Goal: Task Accomplishment & Management: Use online tool/utility

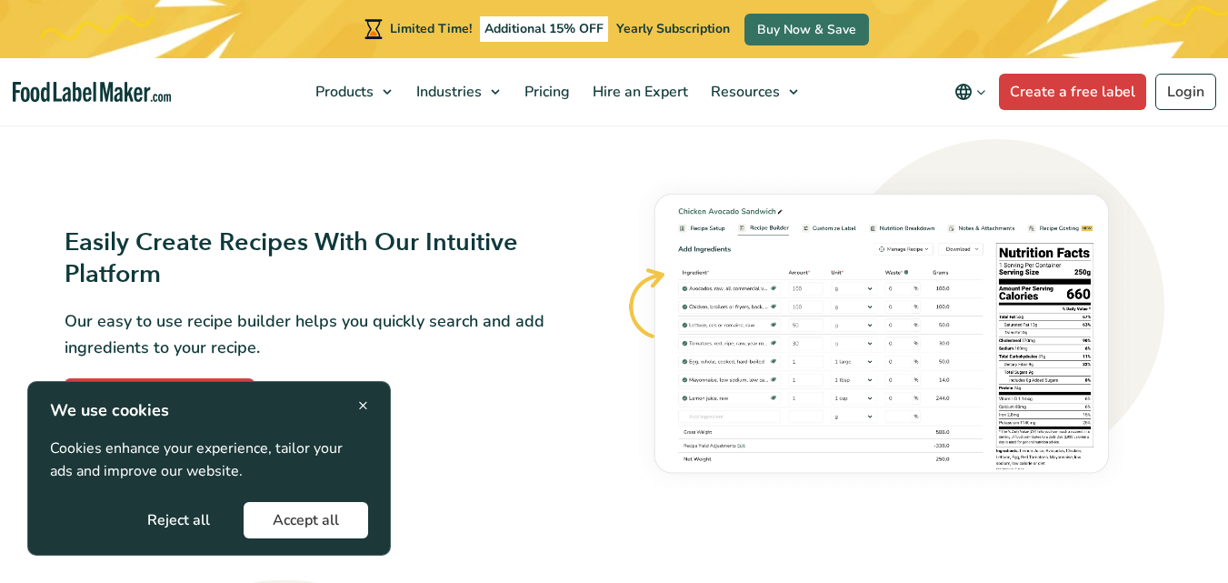
scroll to position [1304, 0]
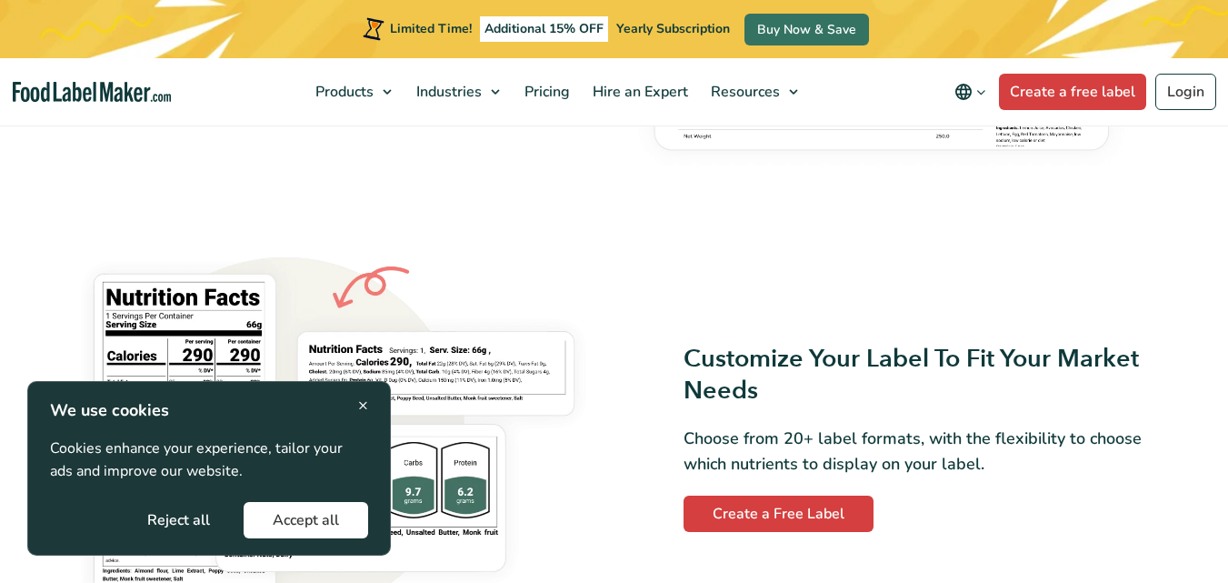
click at [368, 406] on div "× We use cookies Cookies enhance your experience, tailor your ads and improve o…" at bounding box center [209, 468] width 364 height 174
click at [361, 406] on span "×" at bounding box center [363, 405] width 10 height 25
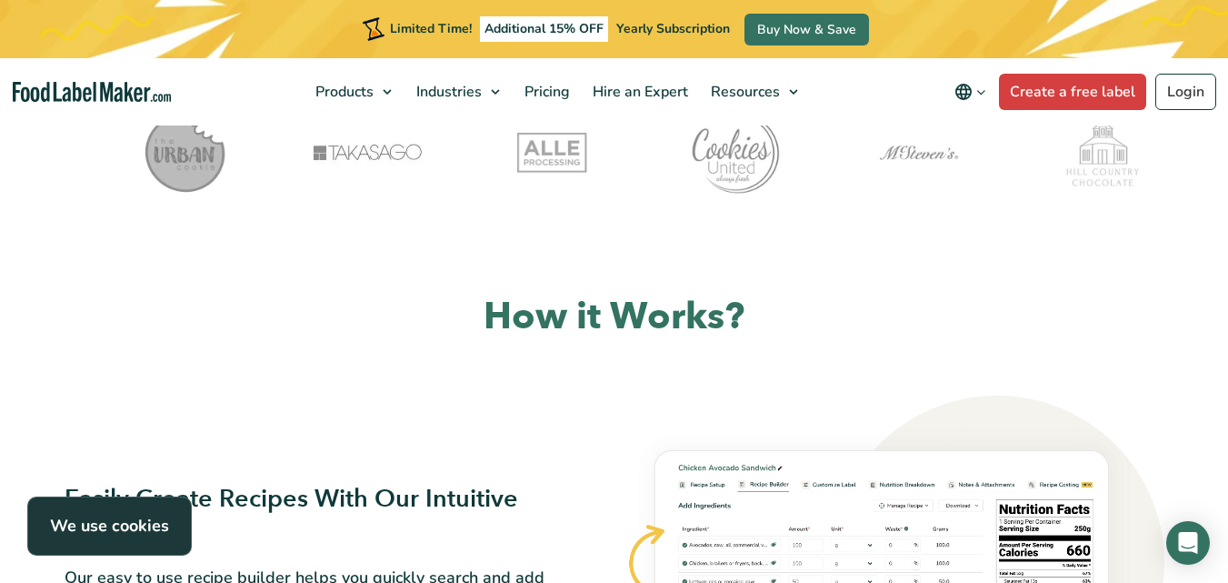
scroll to position [0, 0]
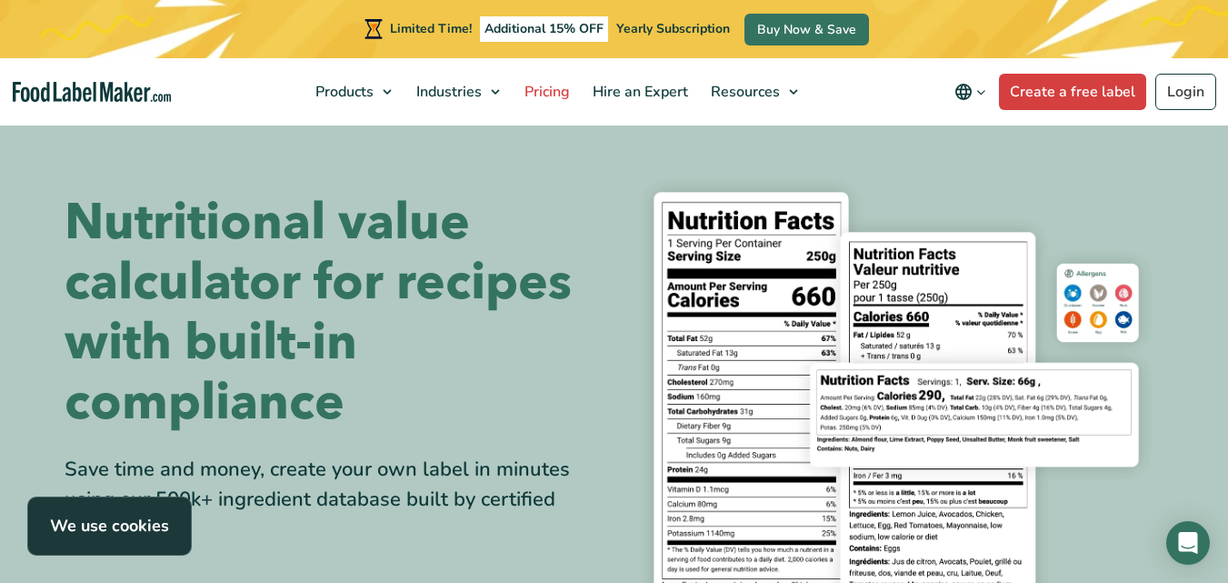
click at [553, 89] on span "Pricing" at bounding box center [545, 92] width 53 height 20
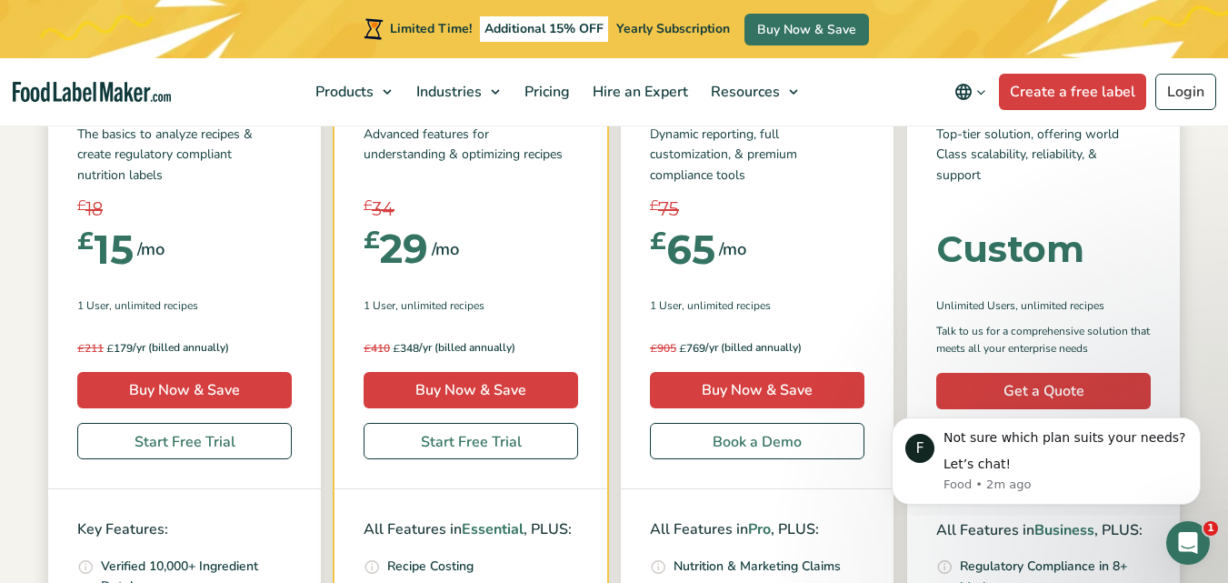
scroll to position [324, 0]
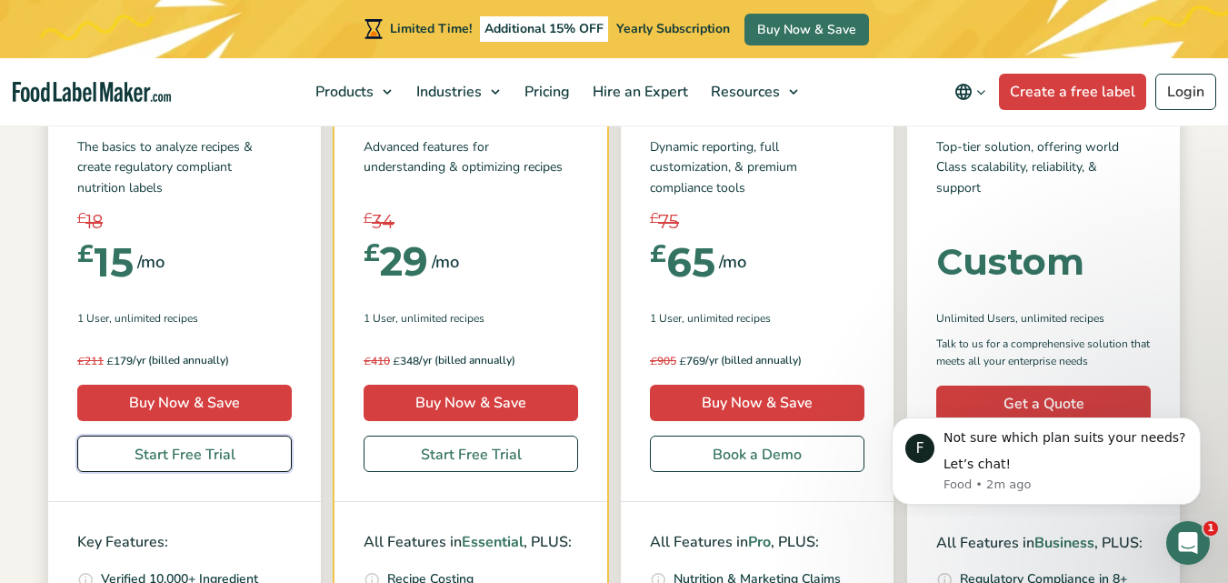
click at [167, 453] on link "Start Free Trial" at bounding box center [184, 453] width 214 height 36
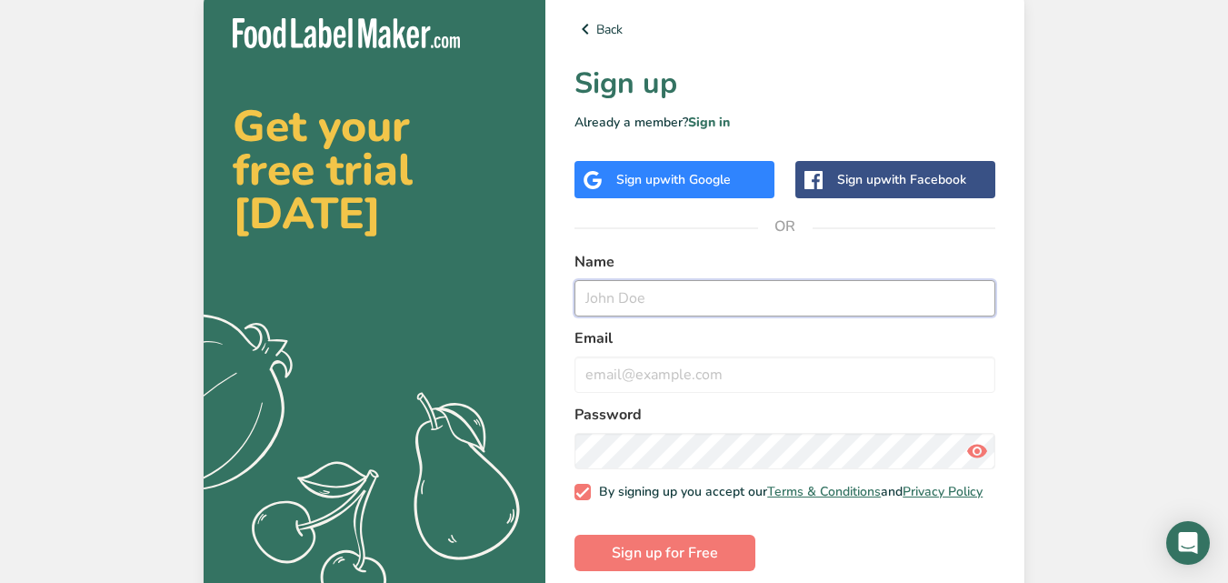
click at [628, 310] on input "text" at bounding box center [784, 298] width 421 height 36
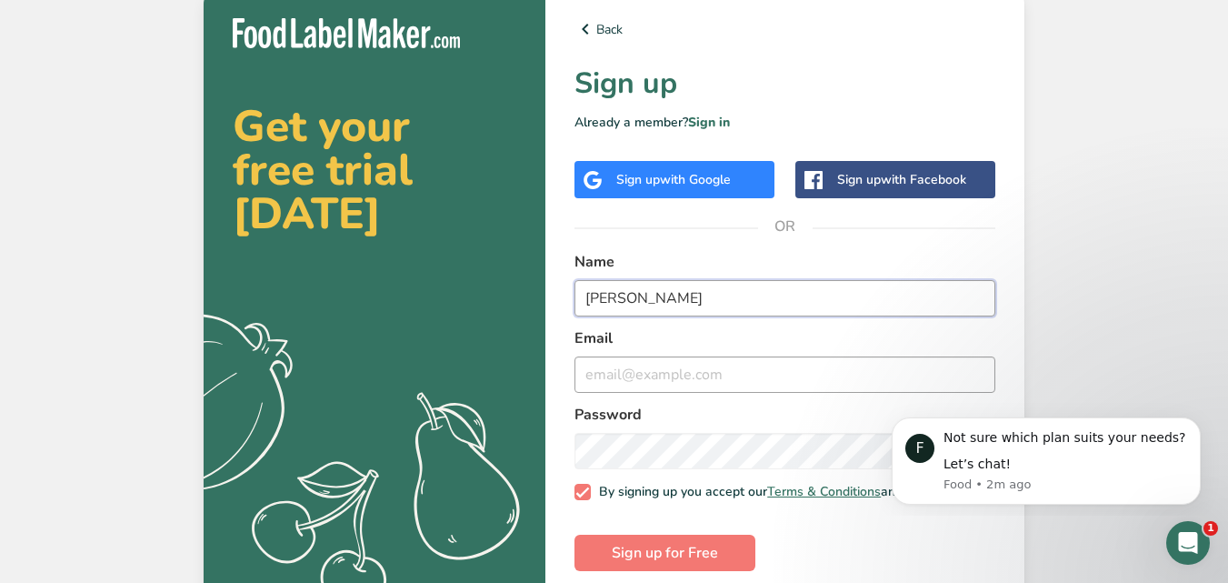
type input "Katherine Watts"
click at [628, 361] on input "email" at bounding box center [784, 374] width 421 height 36
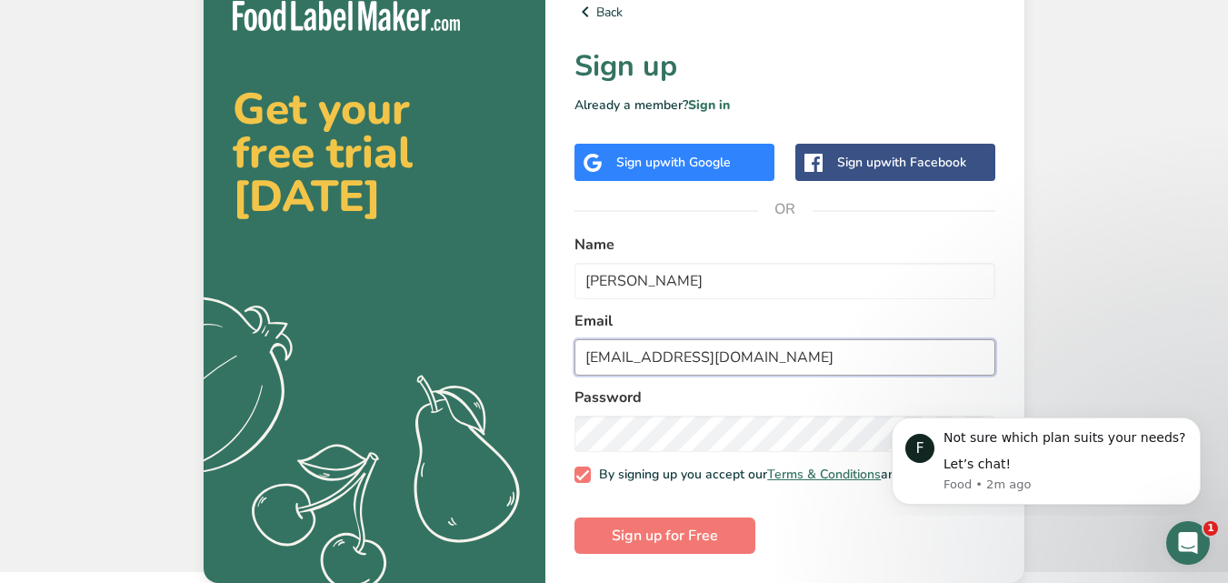
type input "info@essexhogroasts.co.uk"
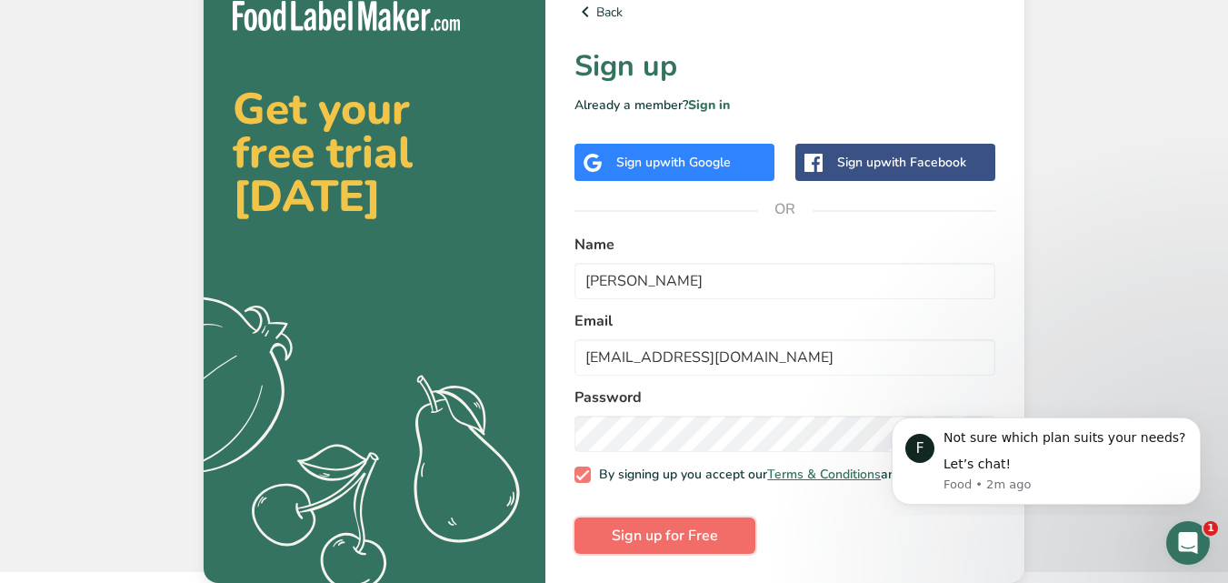
click at [673, 527] on span "Sign up for Free" at bounding box center [665, 535] width 106 height 22
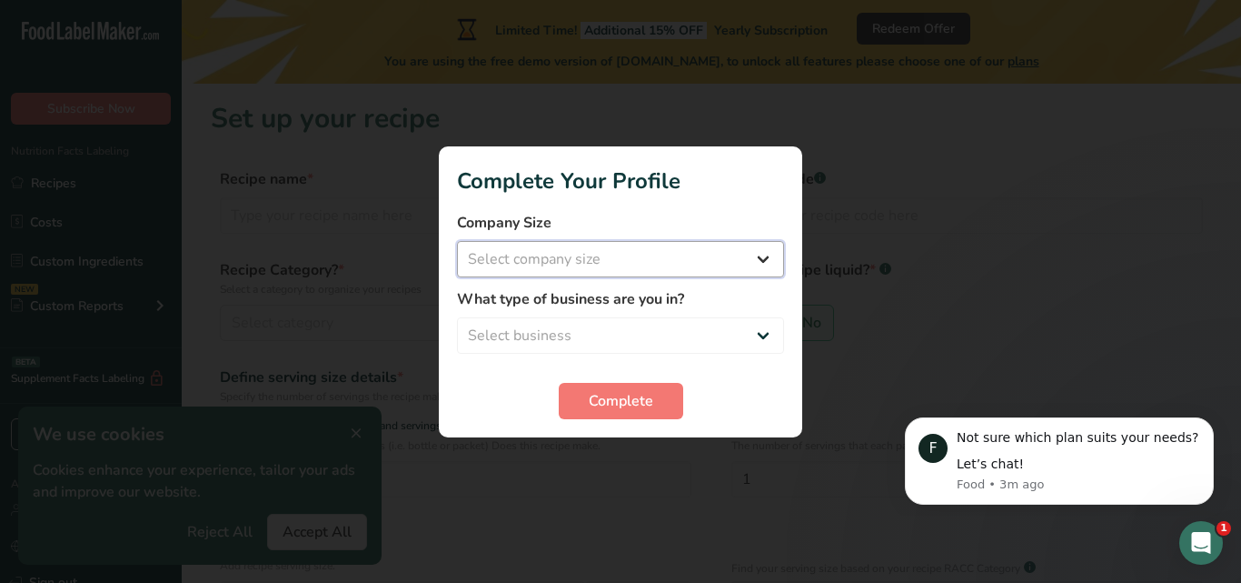
click at [747, 254] on select "Select company size Fewer than 10 Employees 10 to 50 Employees 51 to 500 Employ…" at bounding box center [620, 259] width 327 height 36
select select "1"
click at [457, 241] on select "Select company size Fewer than 10 Employees 10 to 50 Employees 51 to 500 Employ…" at bounding box center [620, 259] width 327 height 36
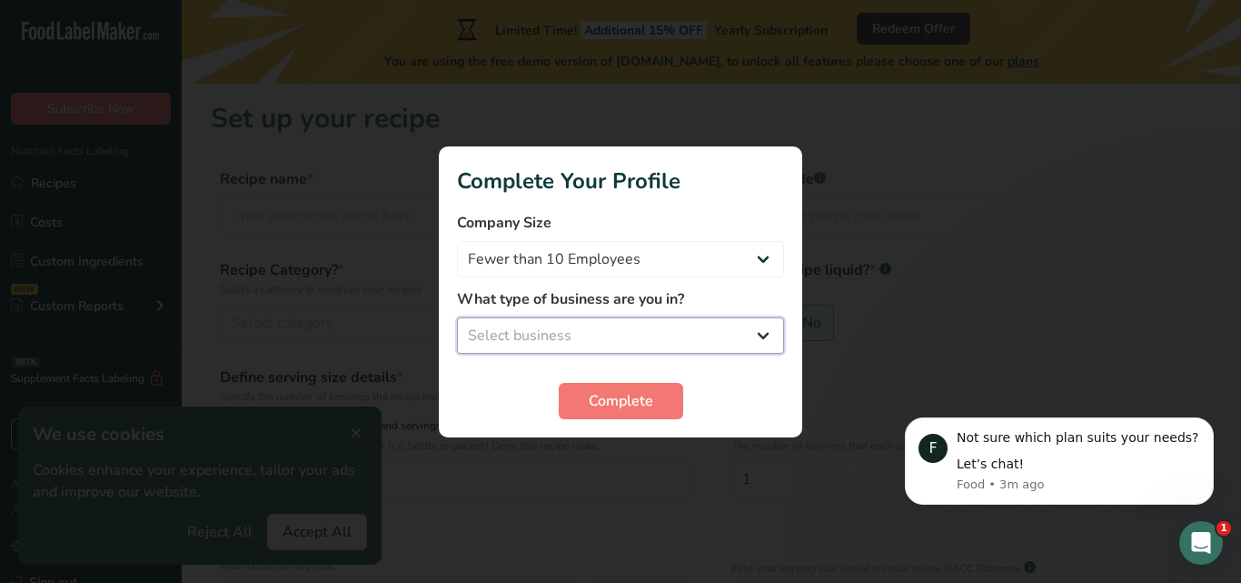
click at [637, 343] on select "Select business Packaged Food Manufacturer Restaurant & Cafe Bakery Meal Plans …" at bounding box center [620, 335] width 327 height 36
select select "1"
click at [457, 317] on select "Select business Packaged Food Manufacturer Restaurant & Cafe Bakery Meal Plans …" at bounding box center [620, 335] width 327 height 36
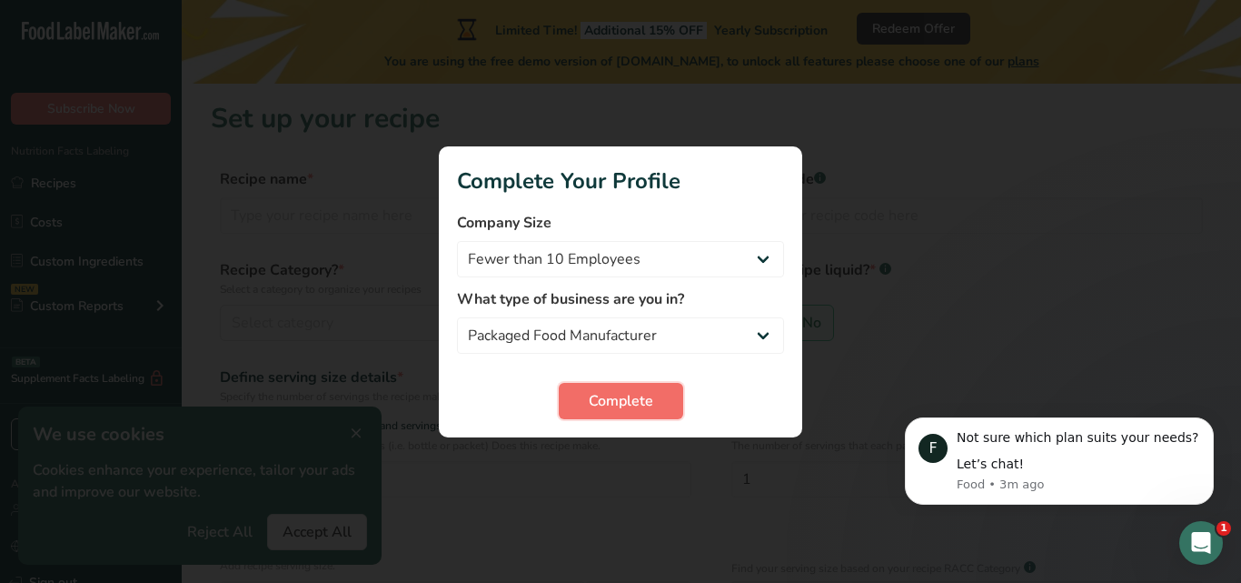
click at [626, 395] on span "Complete" at bounding box center [621, 401] width 65 height 22
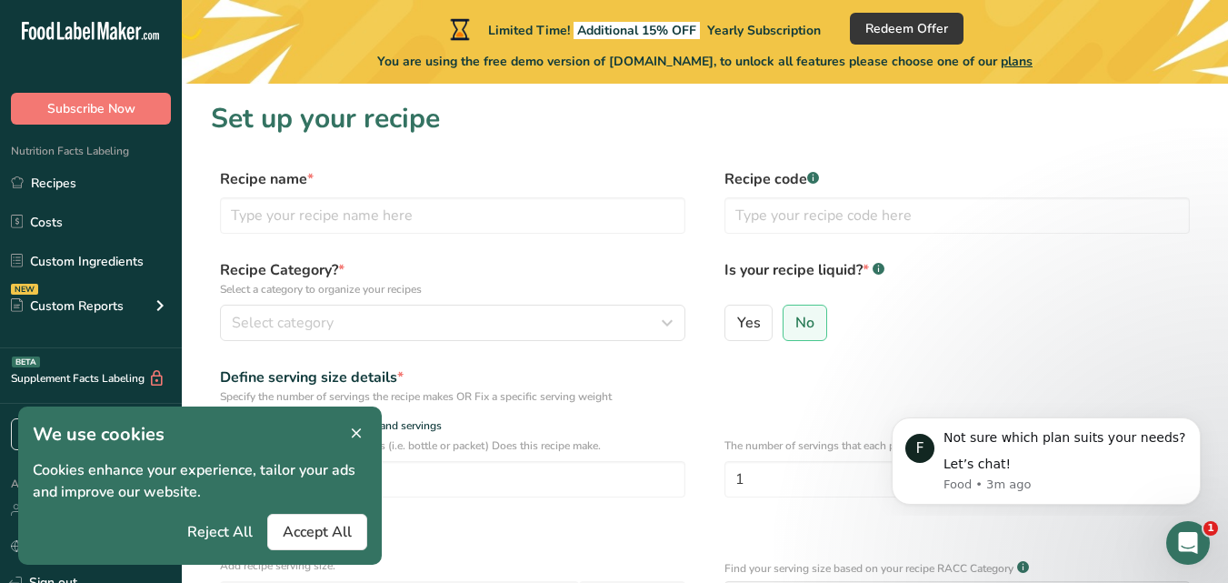
click at [352, 430] on icon at bounding box center [356, 433] width 16 height 25
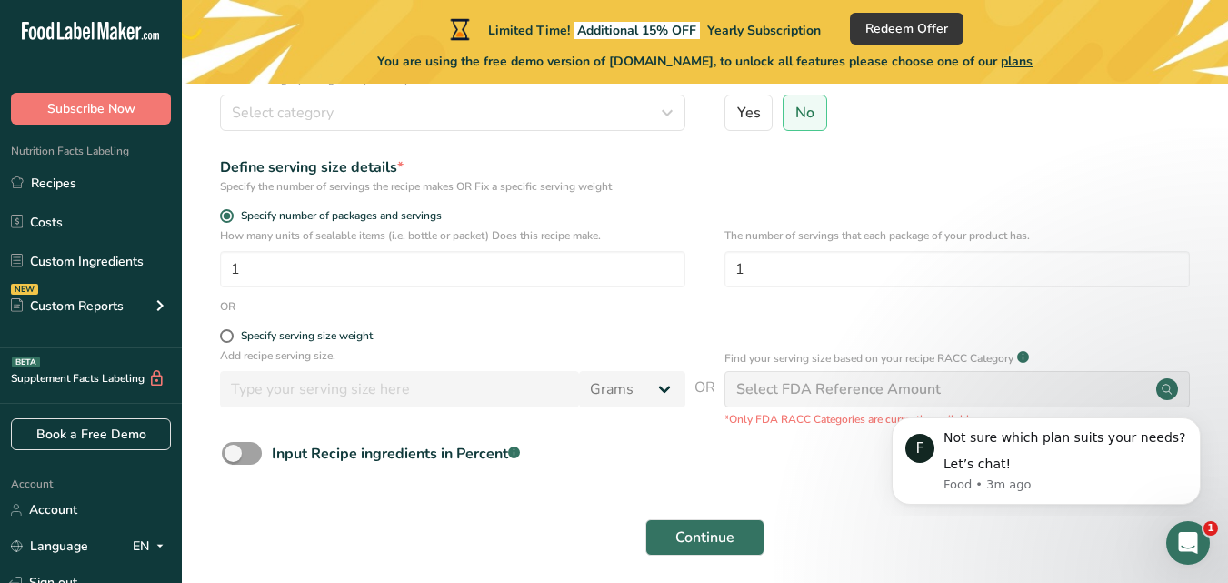
scroll to position [218, 0]
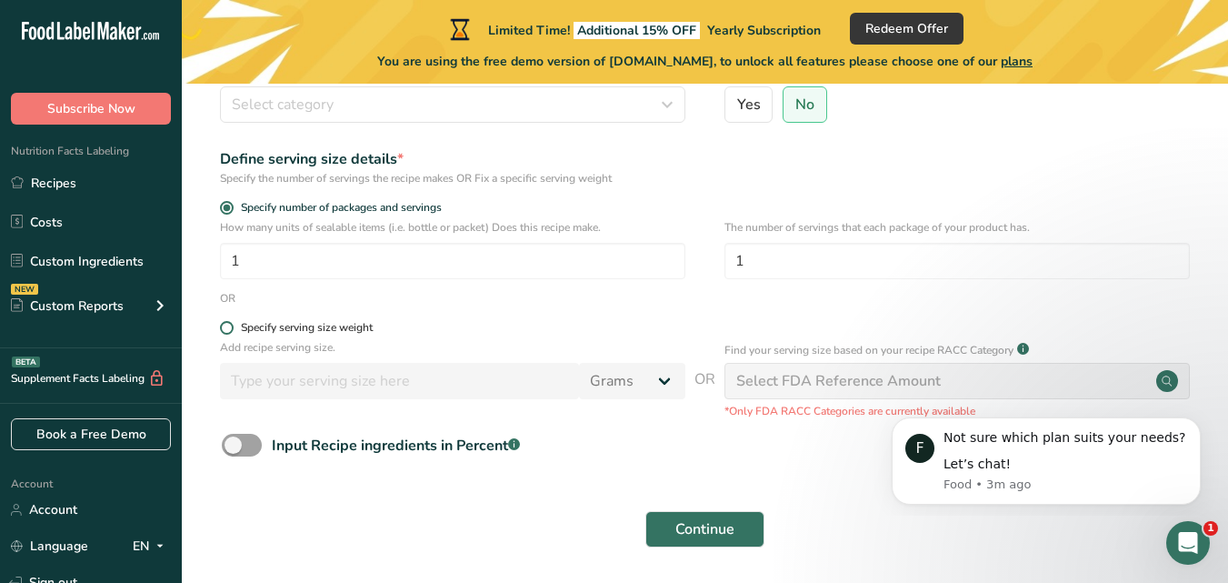
click at [225, 326] on span at bounding box center [227, 328] width 14 height 14
click at [225, 326] on input "Specify serving size weight" at bounding box center [226, 328] width 12 height 12
radio input "true"
radio input "false"
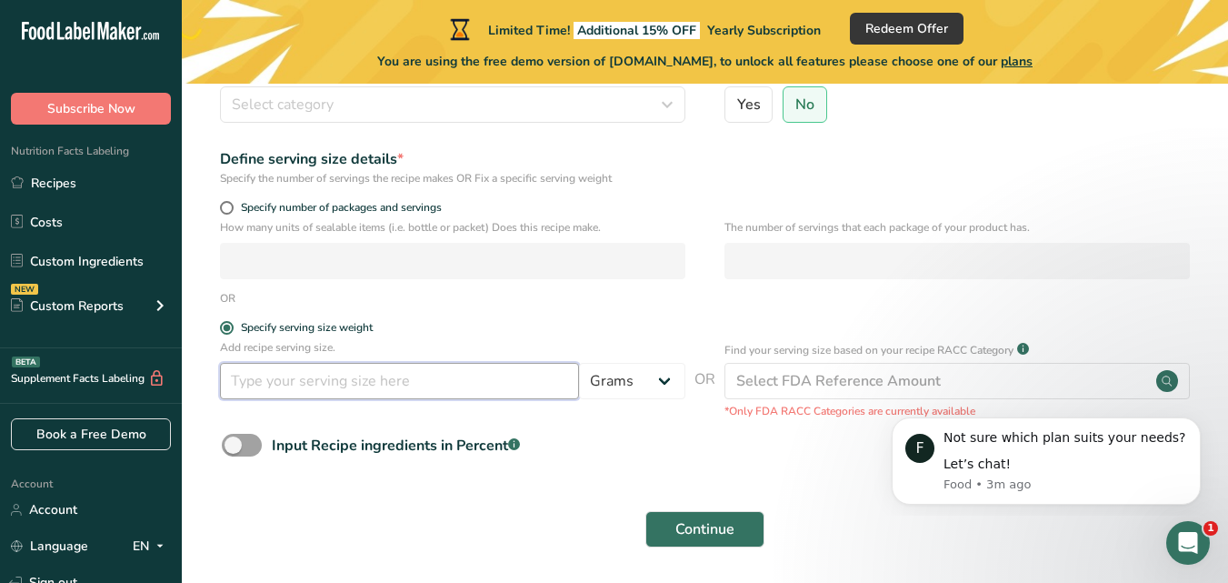
click at [291, 389] on input "number" at bounding box center [399, 381] width 359 height 36
type input "3"
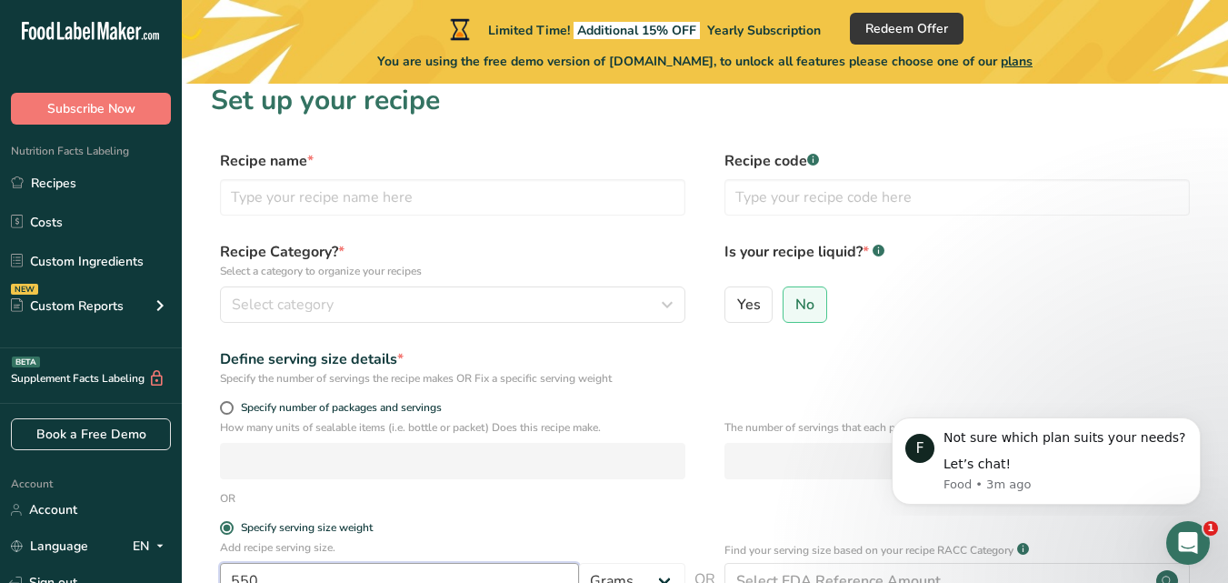
scroll to position [17, 0]
type input "550"
click at [347, 204] on input "text" at bounding box center [452, 198] width 465 height 36
type input "Shepards Pie"
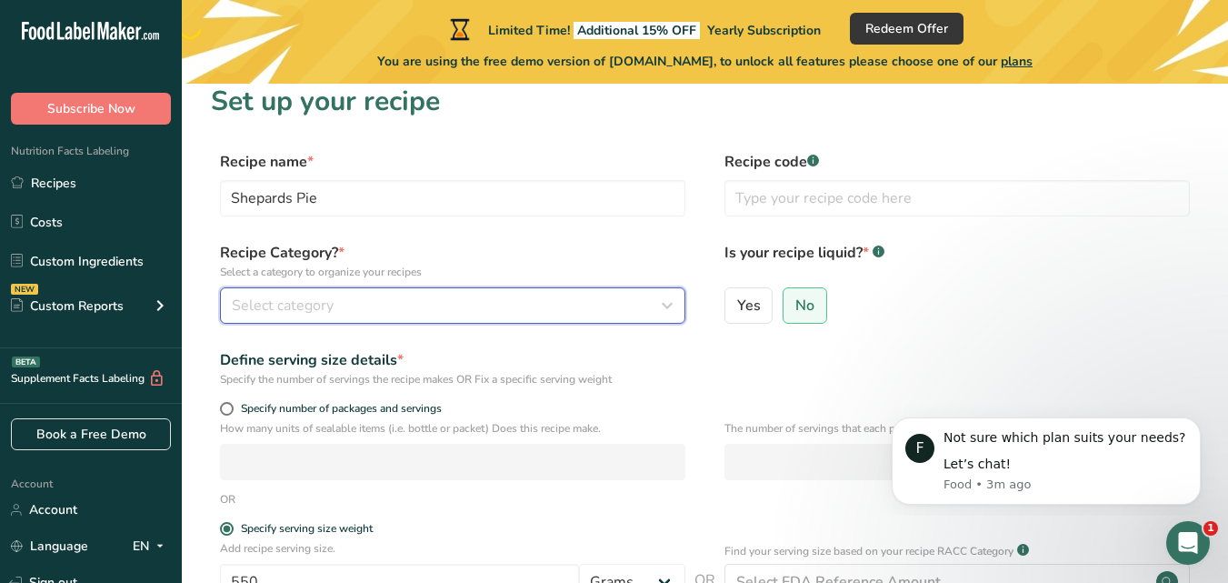
click at [338, 288] on button "Select category" at bounding box center [452, 305] width 465 height 36
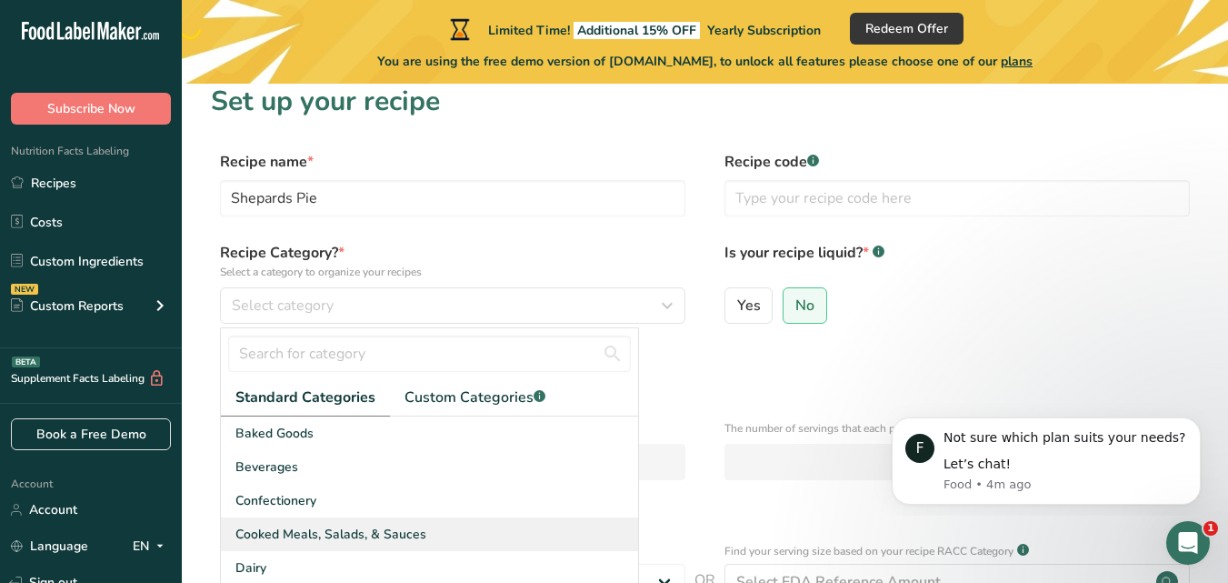
click at [373, 539] on span "Cooked Meals, Salads, & Sauces" at bounding box center [330, 533] width 191 height 19
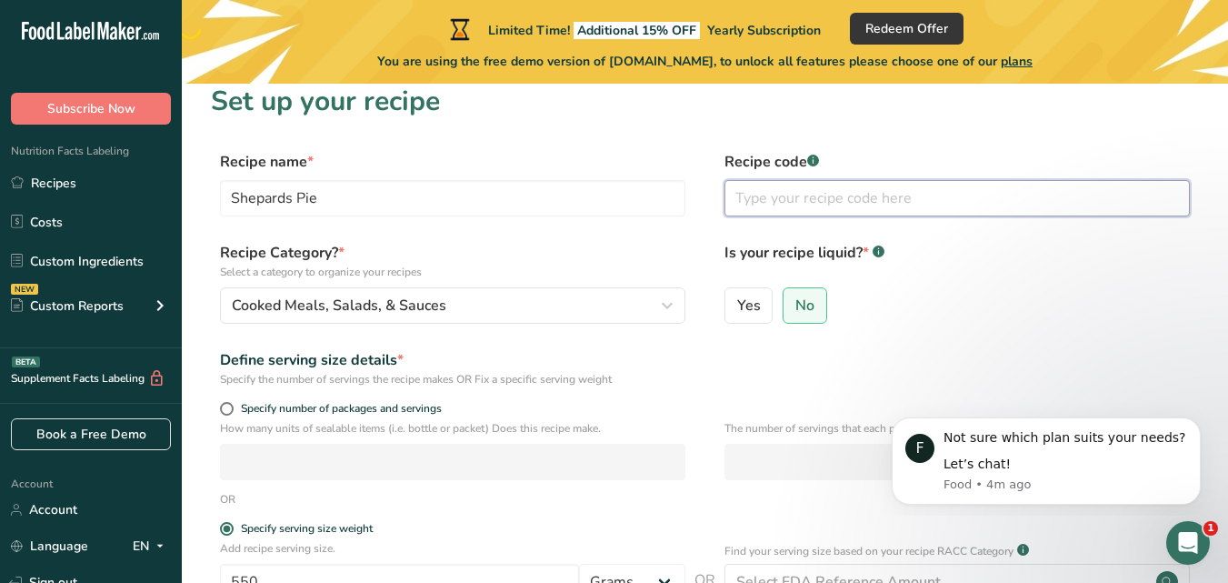
click at [896, 198] on input "text" at bounding box center [956, 198] width 465 height 36
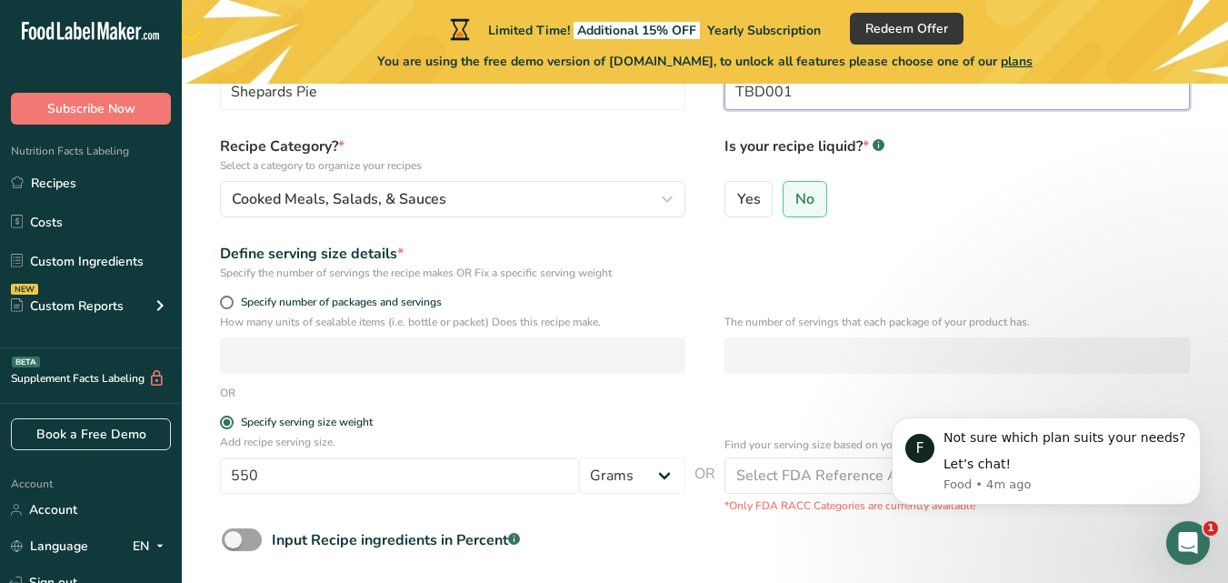
scroll to position [125, 0]
type input "TBD001"
click at [1198, 425] on icon "Dismiss notification" at bounding box center [1194, 422] width 6 height 6
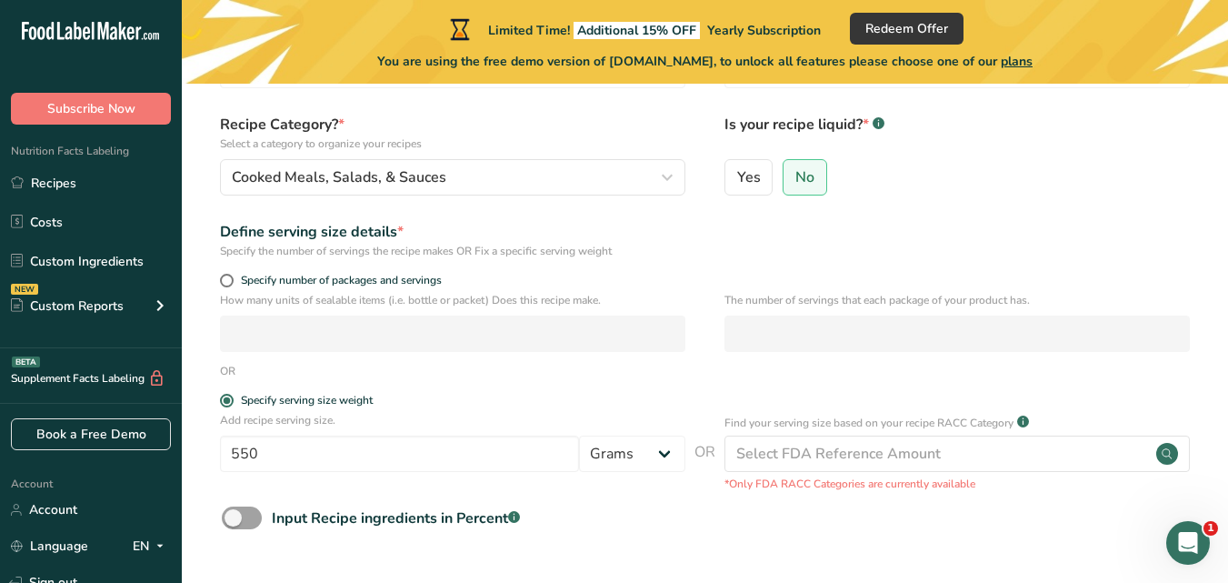
scroll to position [281, 0]
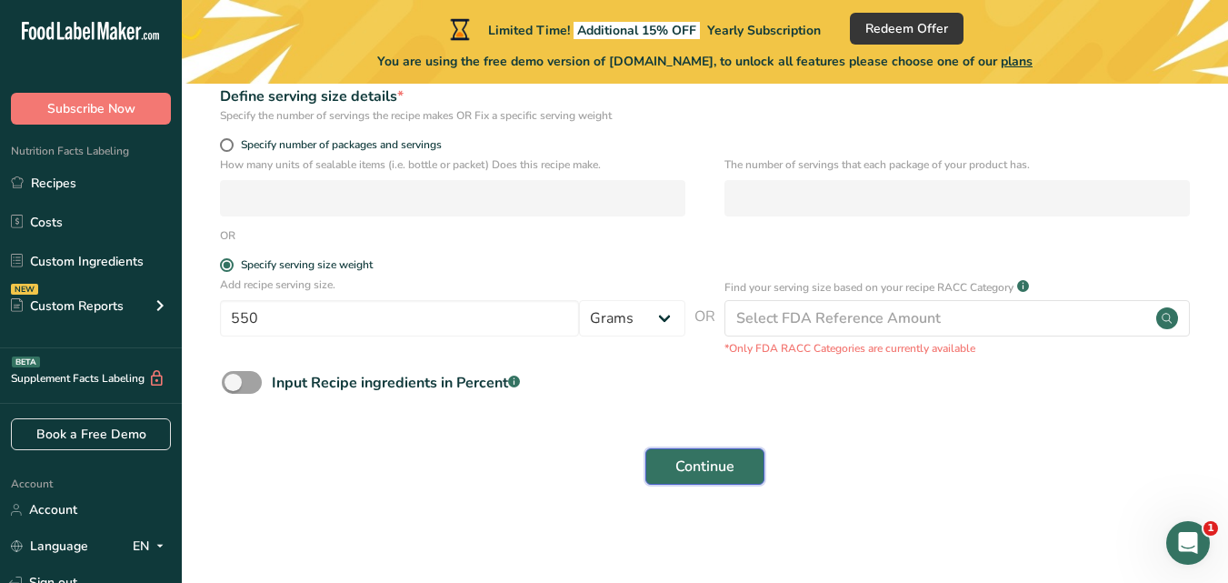
click at [702, 456] on span "Continue" at bounding box center [704, 466] width 59 height 22
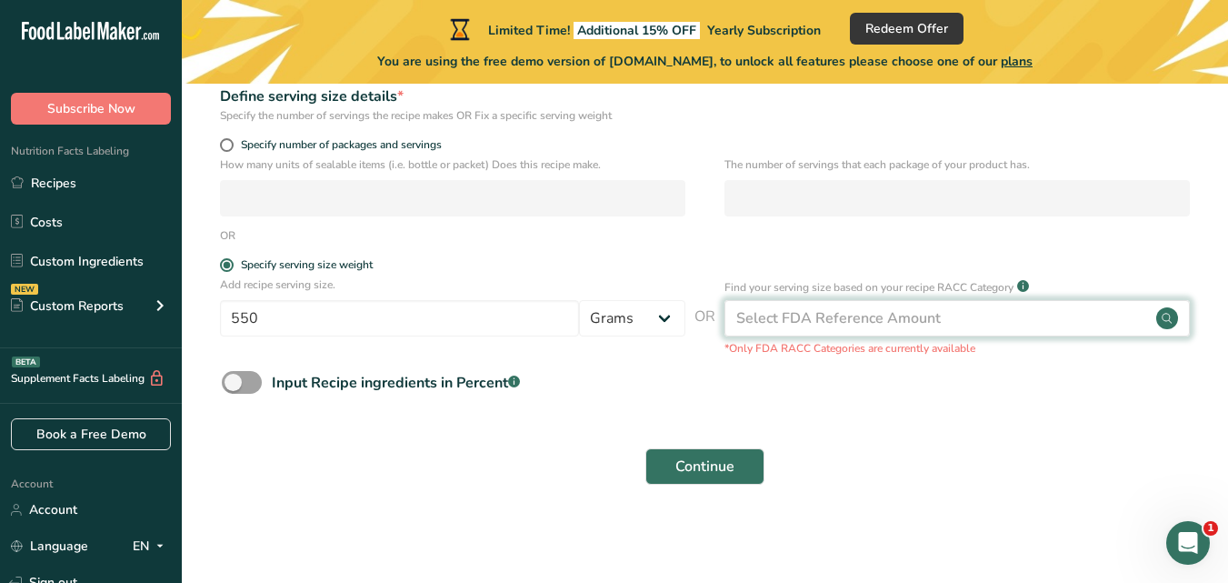
click at [960, 314] on div "Select FDA Reference Amount" at bounding box center [956, 318] width 465 height 36
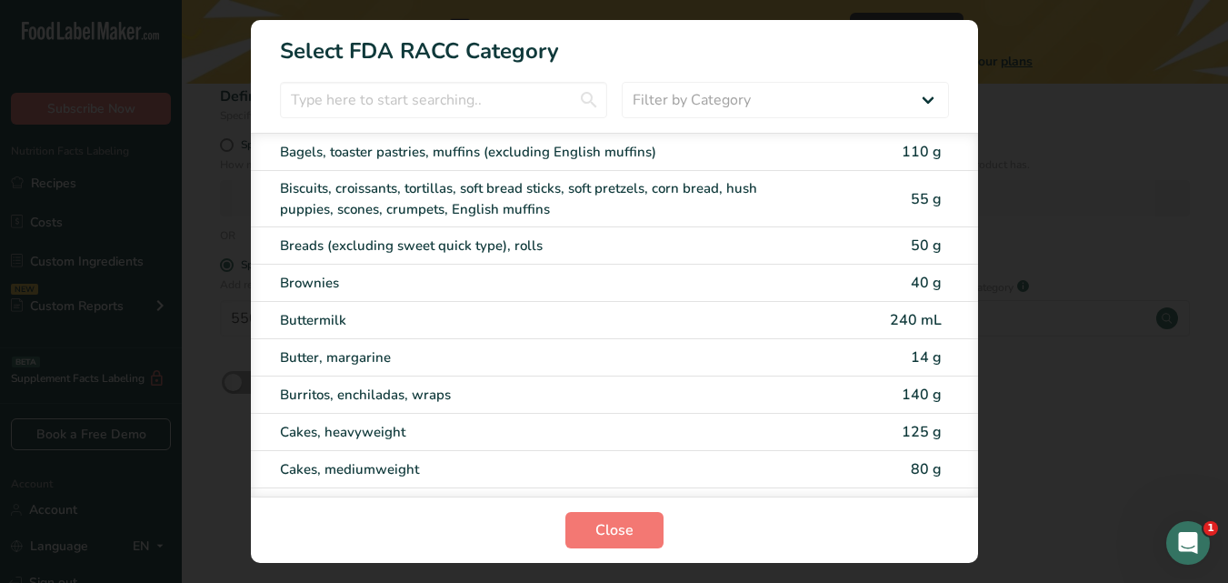
click at [1037, 284] on div "RACC Category Selection Modal" at bounding box center [614, 291] width 1228 height 583
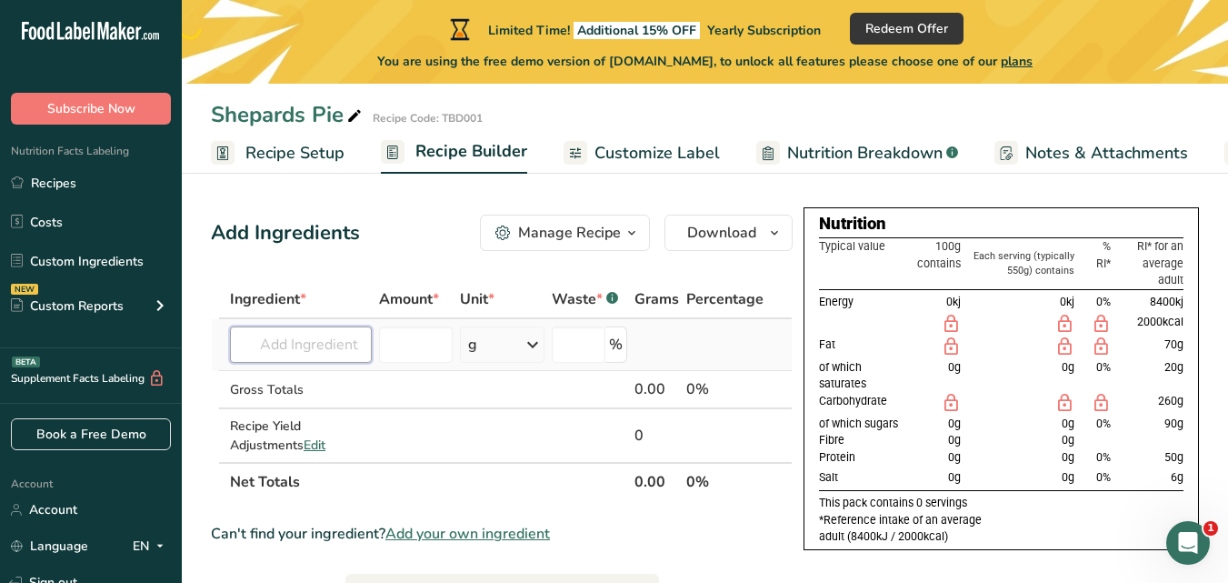
click at [320, 361] on input "text" at bounding box center [301, 344] width 142 height 36
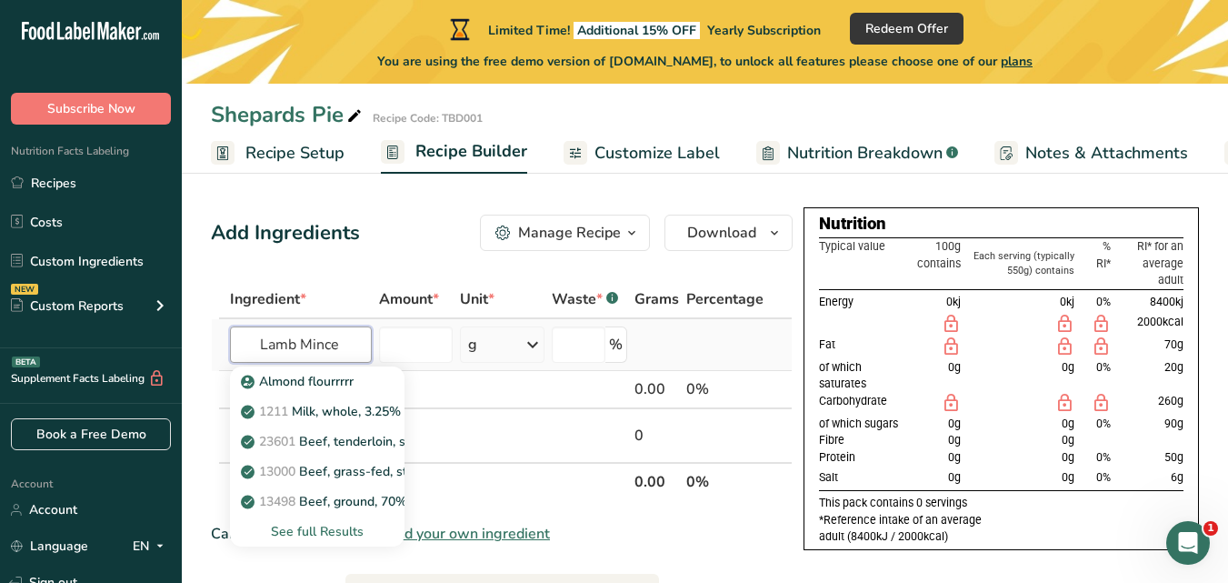
type input "Lamb Mince"
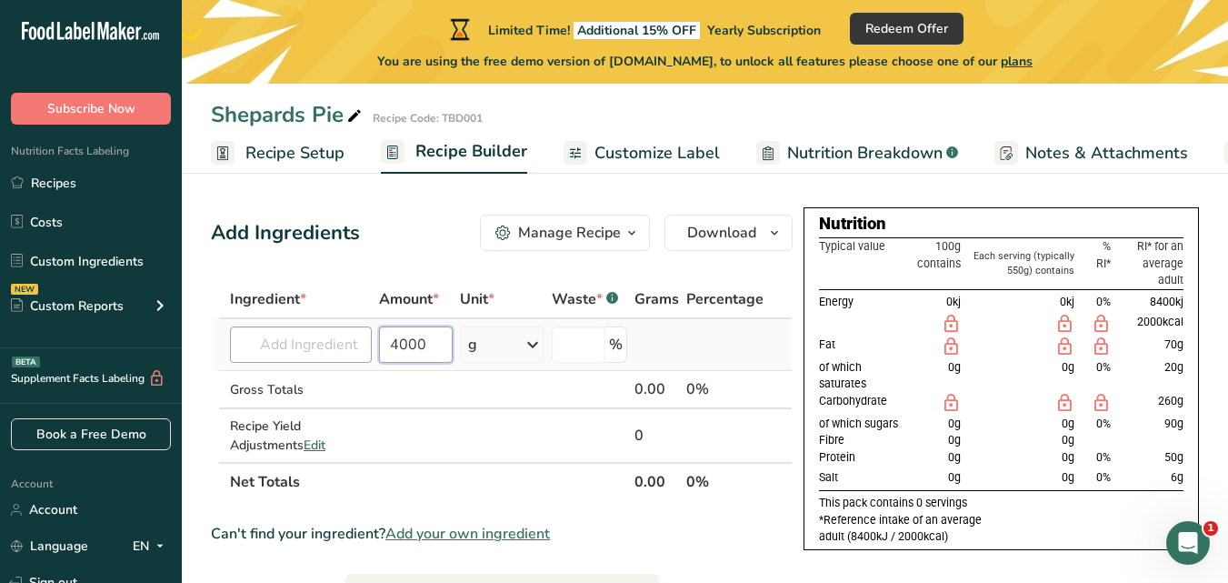
type input "4000"
click at [282, 344] on input "text" at bounding box center [301, 344] width 142 height 36
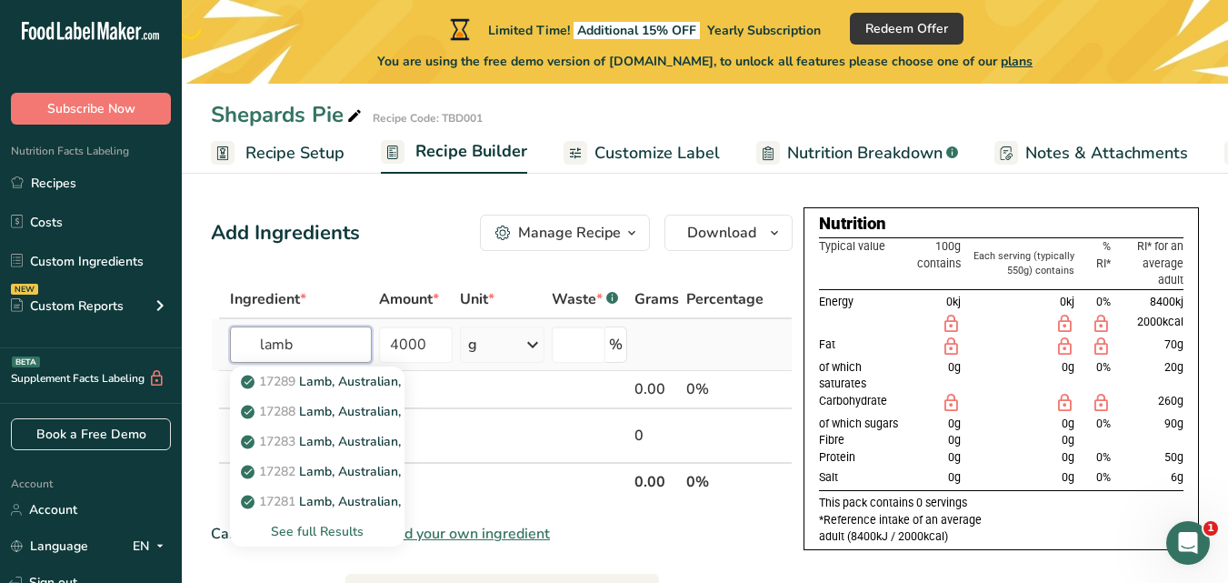
click at [307, 349] on input "lamb" at bounding box center [301, 344] width 142 height 36
drag, startPoint x: 307, startPoint y: 349, endPoint x: 243, endPoint y: 337, distance: 65.6
click at [243, 337] on input "lamb" at bounding box center [301, 344] width 142 height 36
type input "mince lamb"
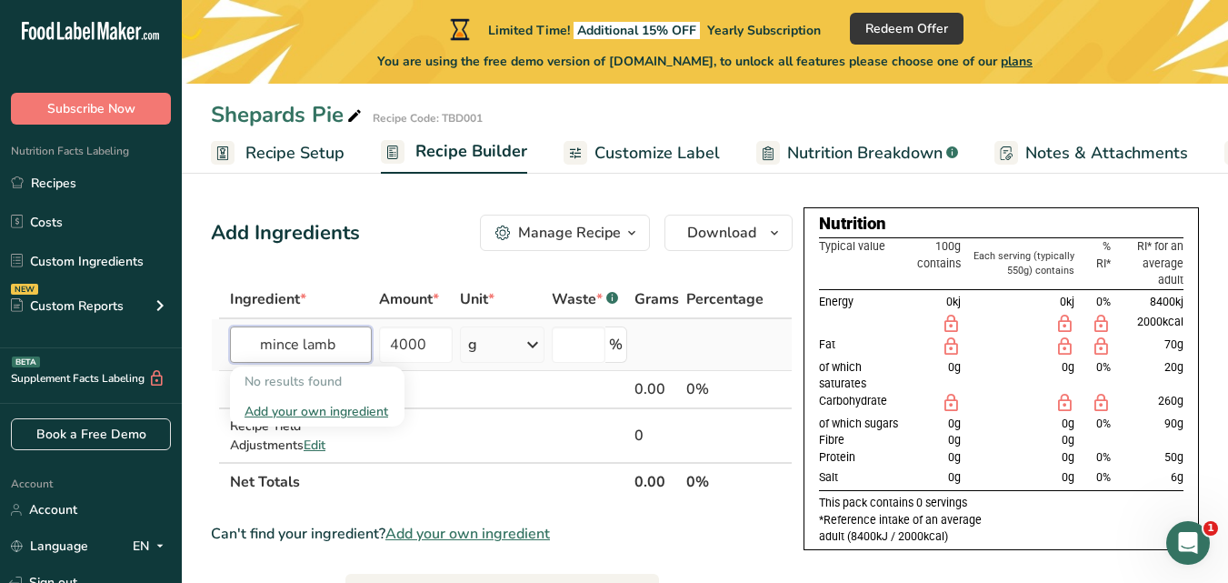
click at [339, 334] on input "mince lamb" at bounding box center [301, 344] width 142 height 36
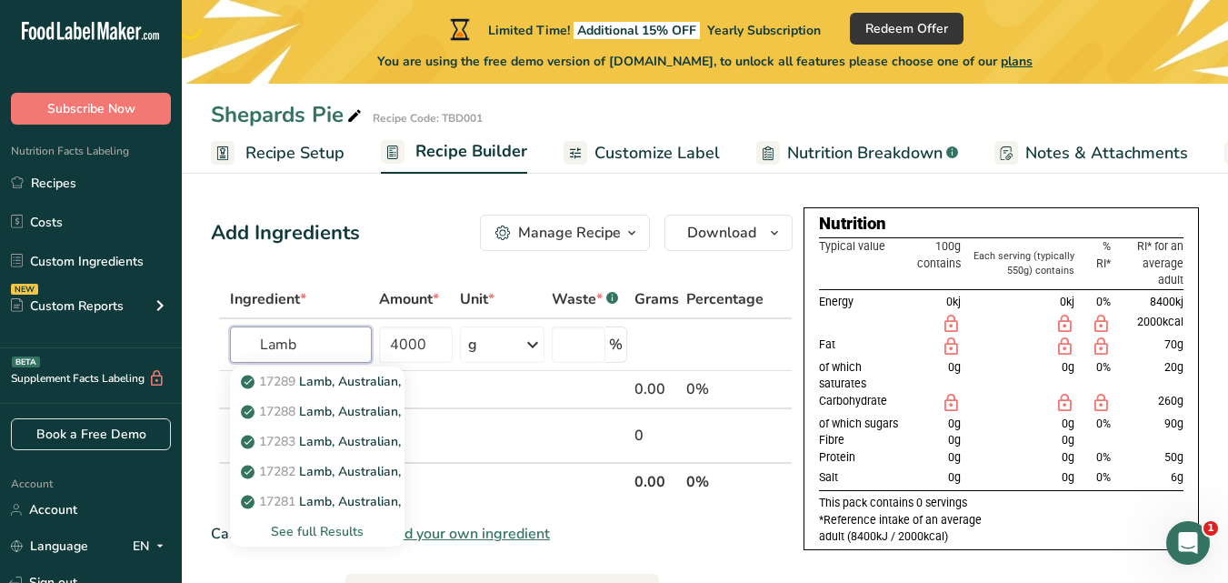
type input "Lamb"
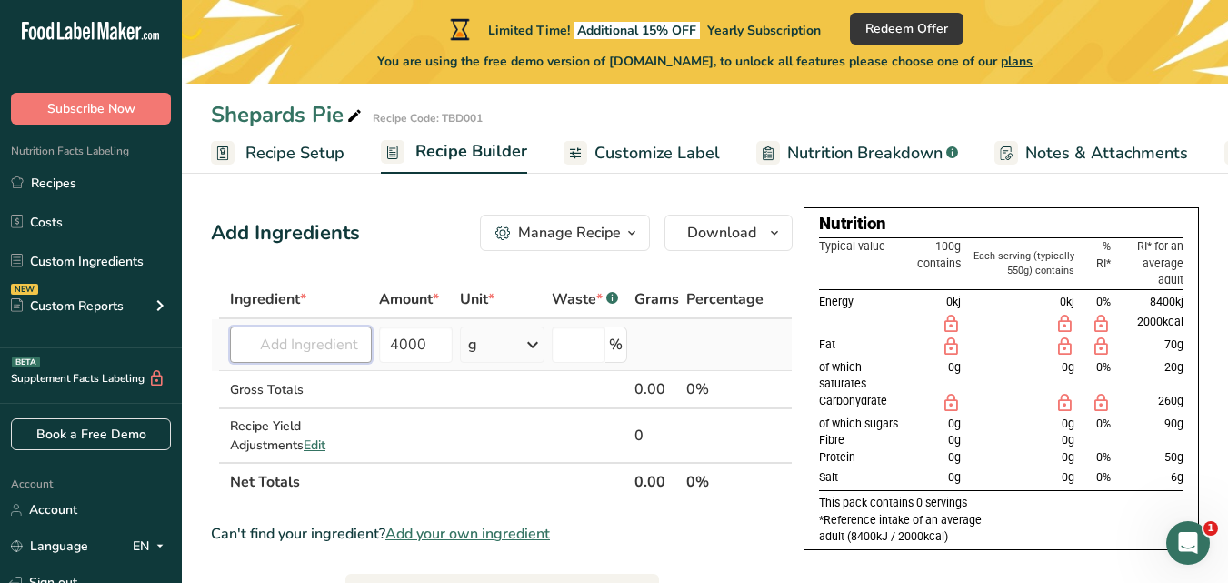
click at [293, 335] on input "text" at bounding box center [301, 344] width 142 height 36
click at [306, 338] on input "text" at bounding box center [301, 344] width 142 height 36
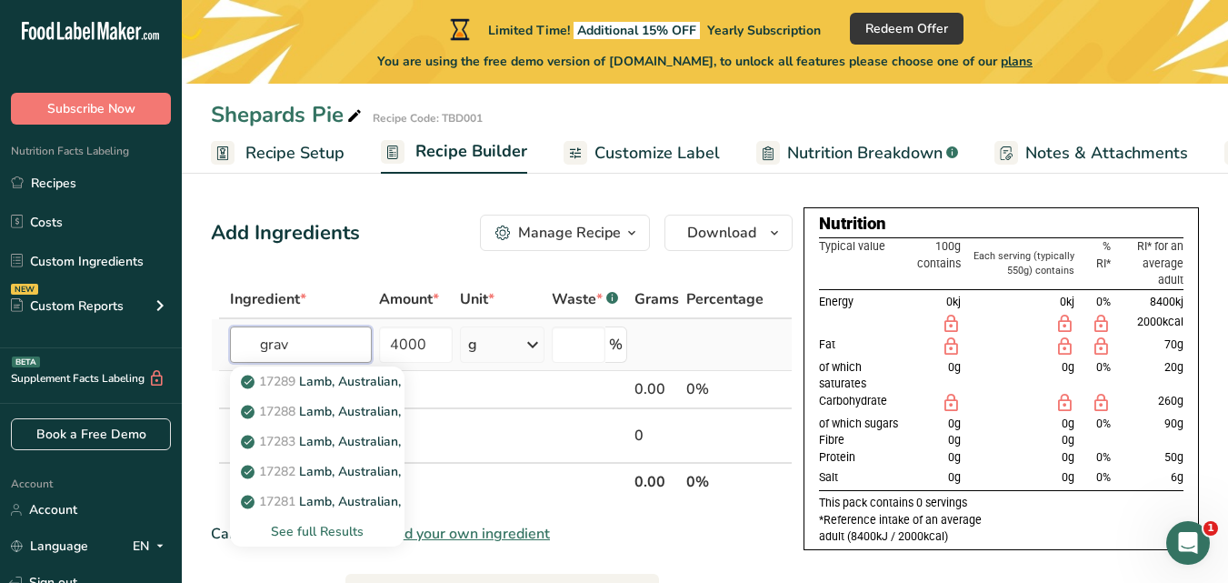
type input "gravy"
click at [322, 344] on input "gravy" at bounding box center [301, 344] width 142 height 36
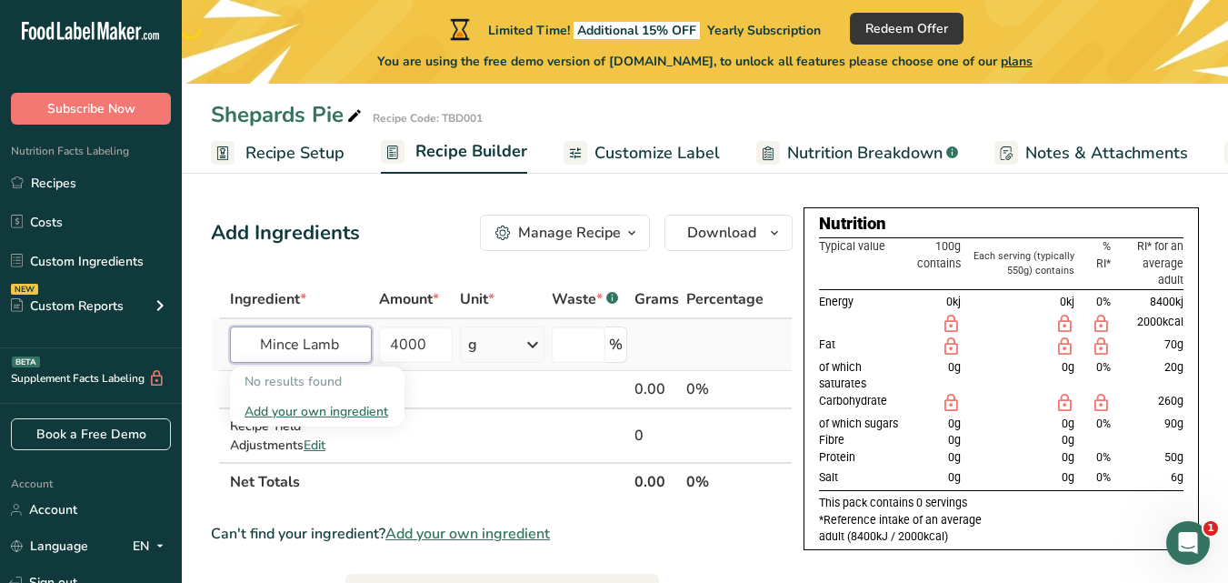
type input "Mince Lamb"
click at [309, 410] on div "Add your own ingredient" at bounding box center [316, 411] width 145 height 19
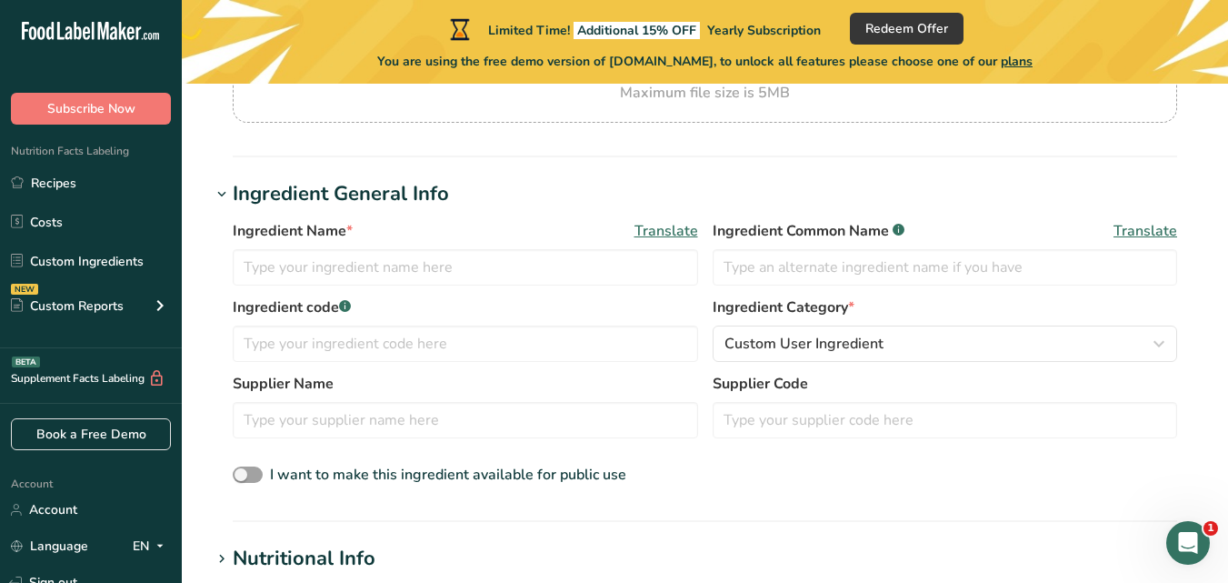
scroll to position [247, 0]
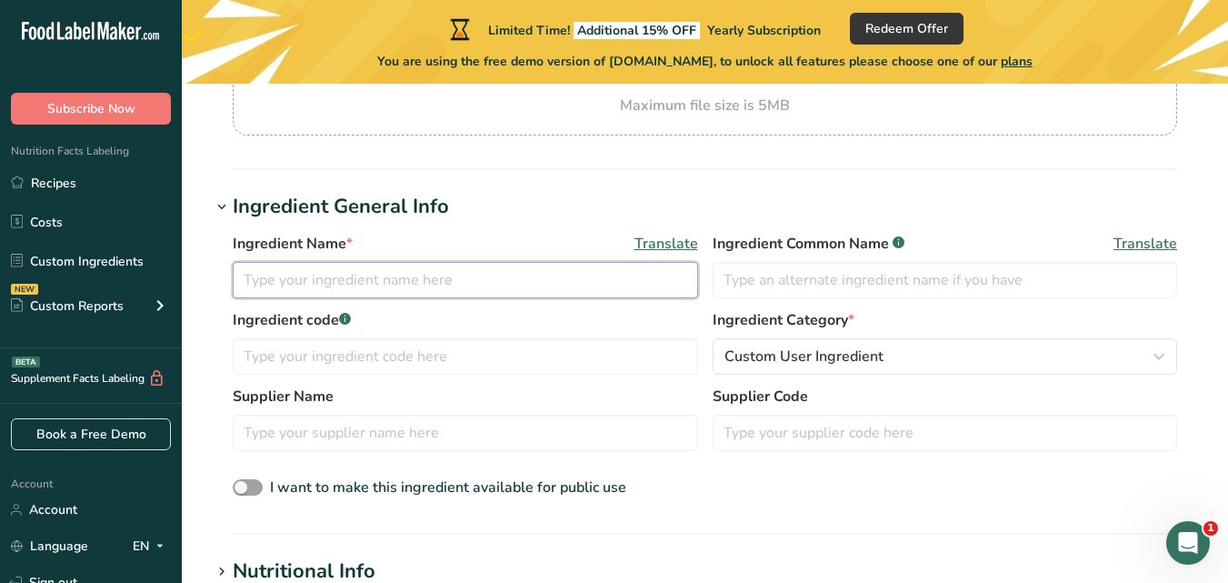
click at [405, 276] on input "text" at bounding box center [465, 280] width 465 height 36
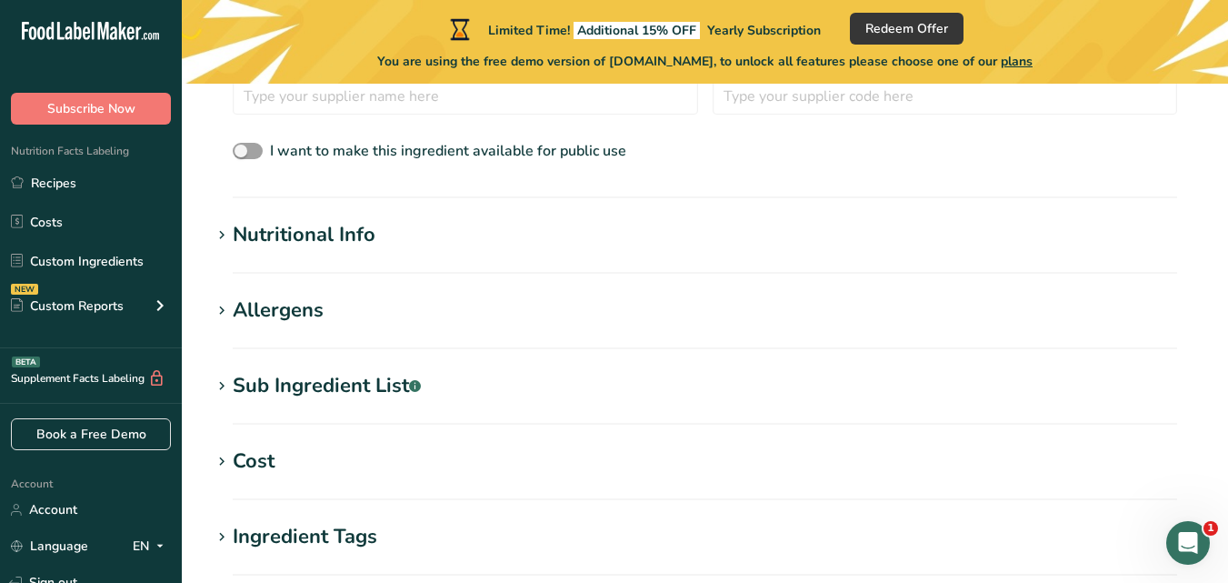
scroll to position [581, 0]
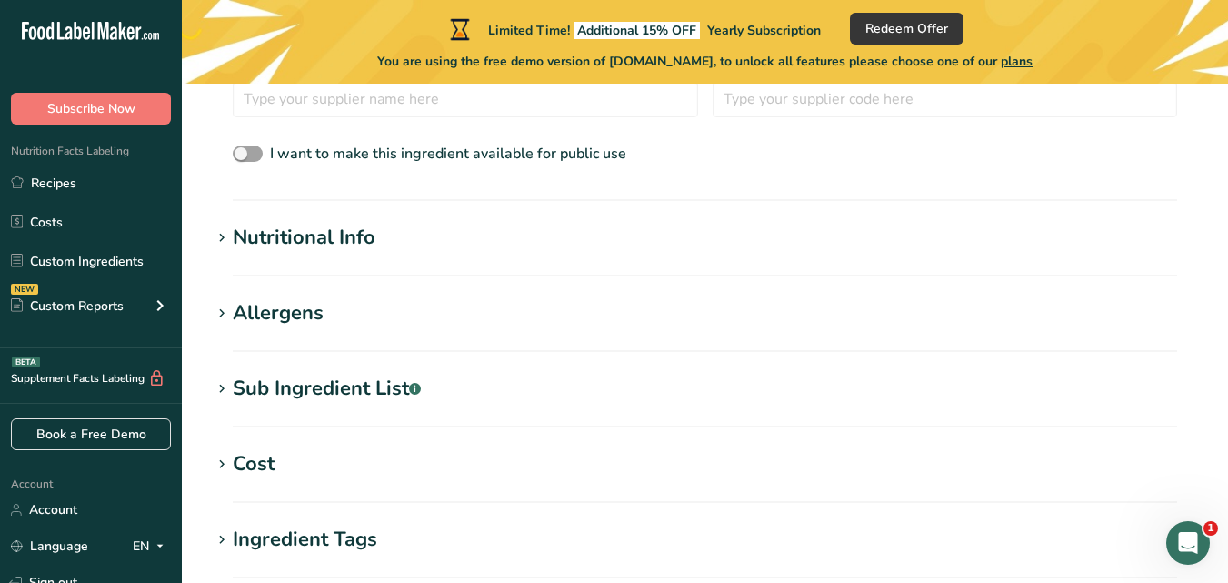
type input "lamb mince"
click at [450, 234] on h1 "Nutritional Info" at bounding box center [705, 238] width 988 height 30
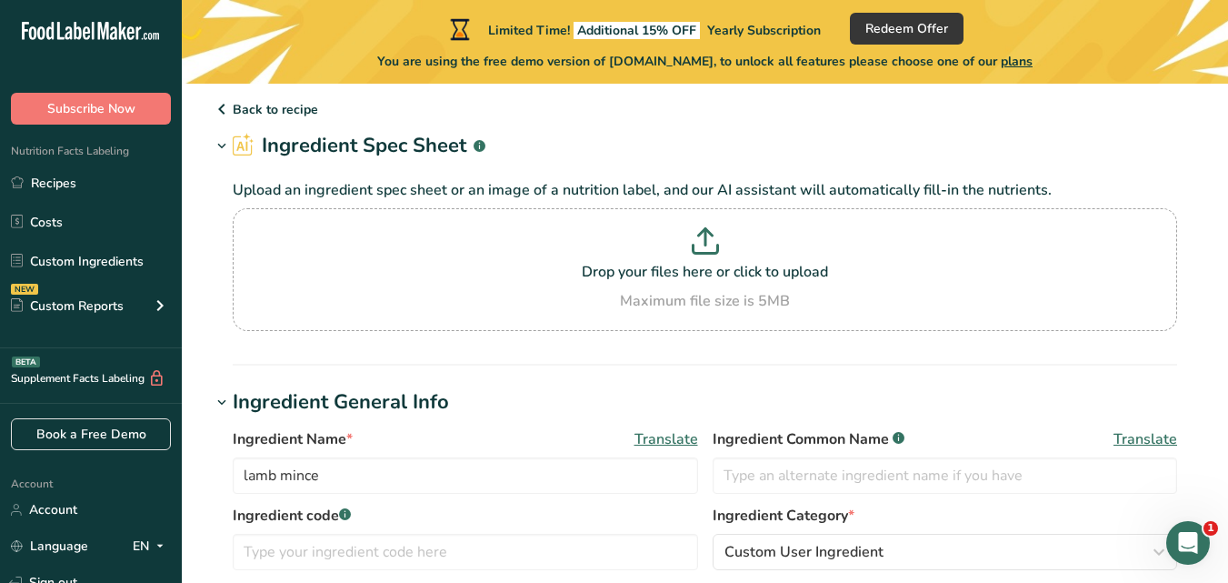
scroll to position [0, 0]
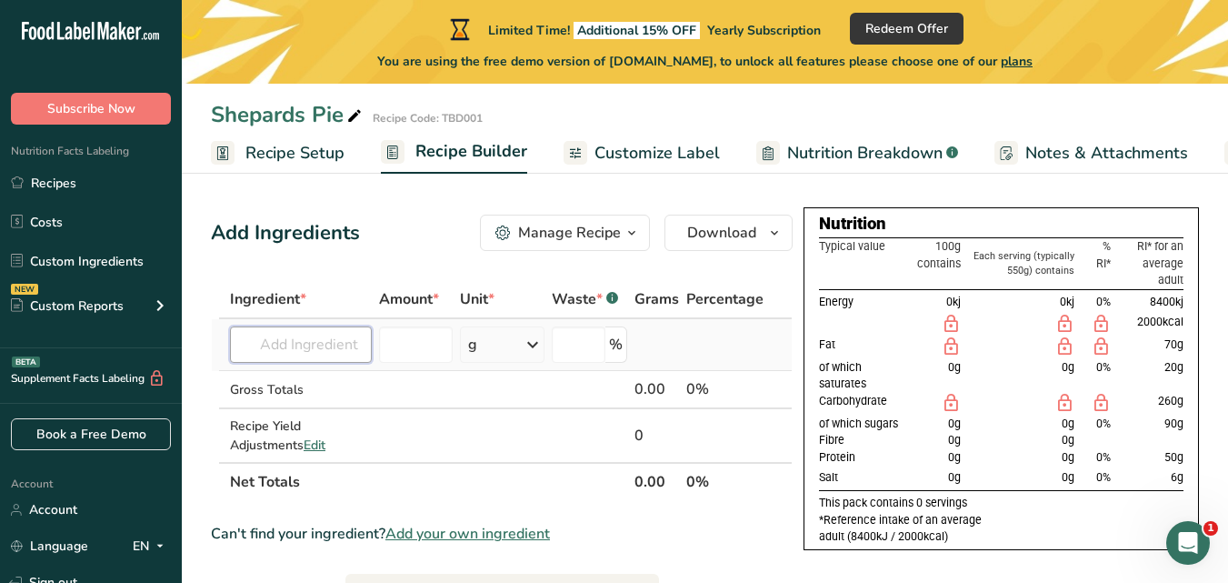
click at [322, 351] on input "text" at bounding box center [301, 344] width 142 height 36
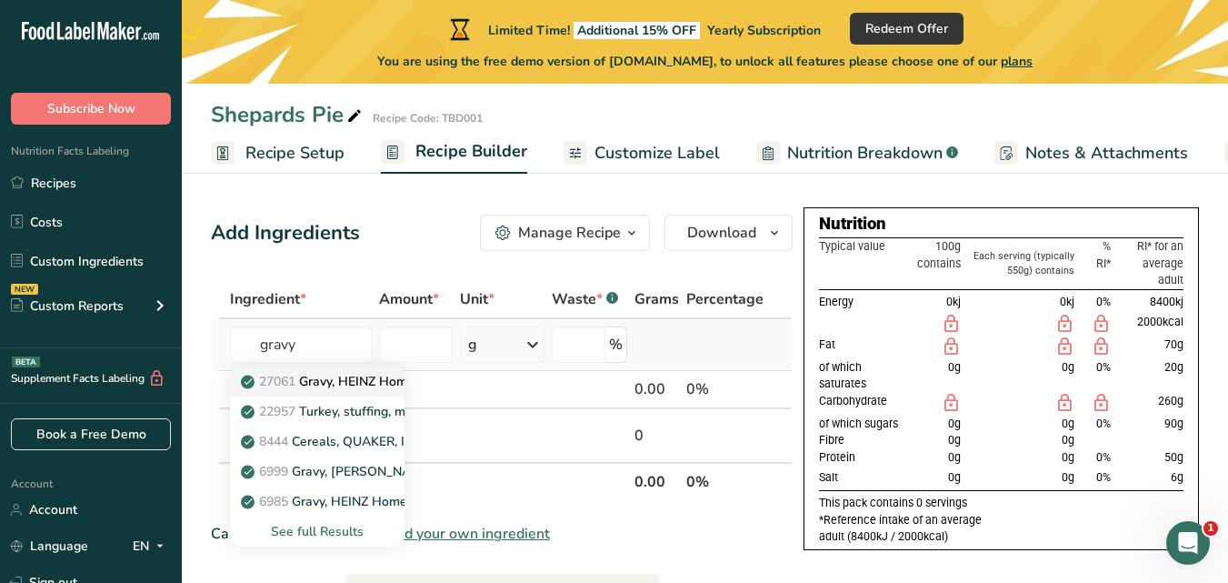
click at [326, 372] on p "27061 Gravy, HEINZ Home Style, classic chicken" at bounding box center [392, 381] width 296 height 19
type input "Gravy, HEINZ Home Style, classic chicken"
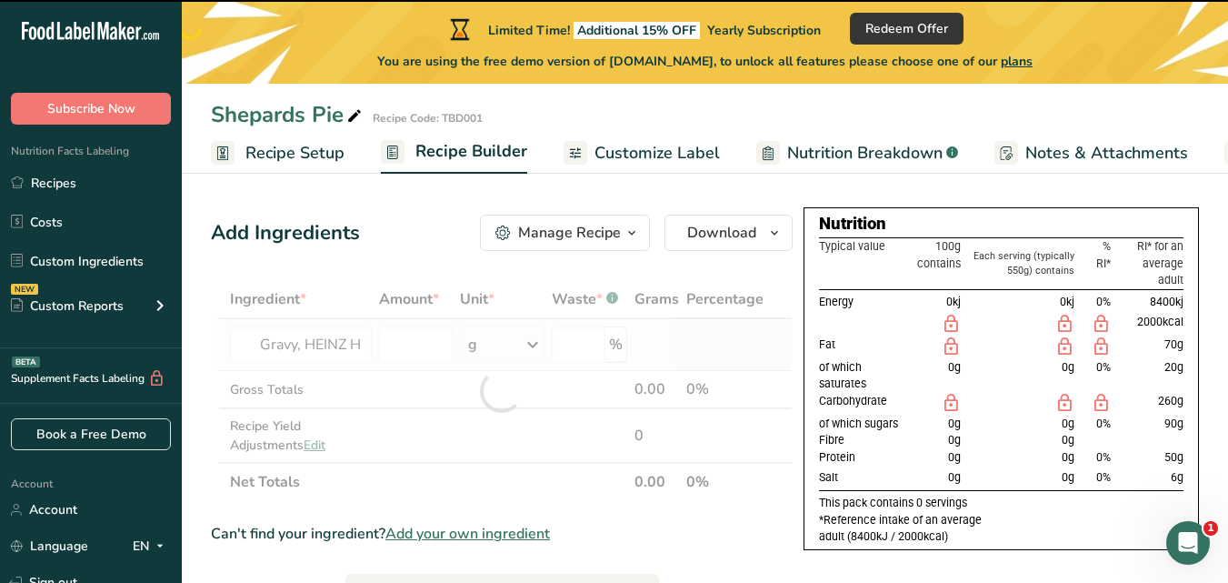
type input "0"
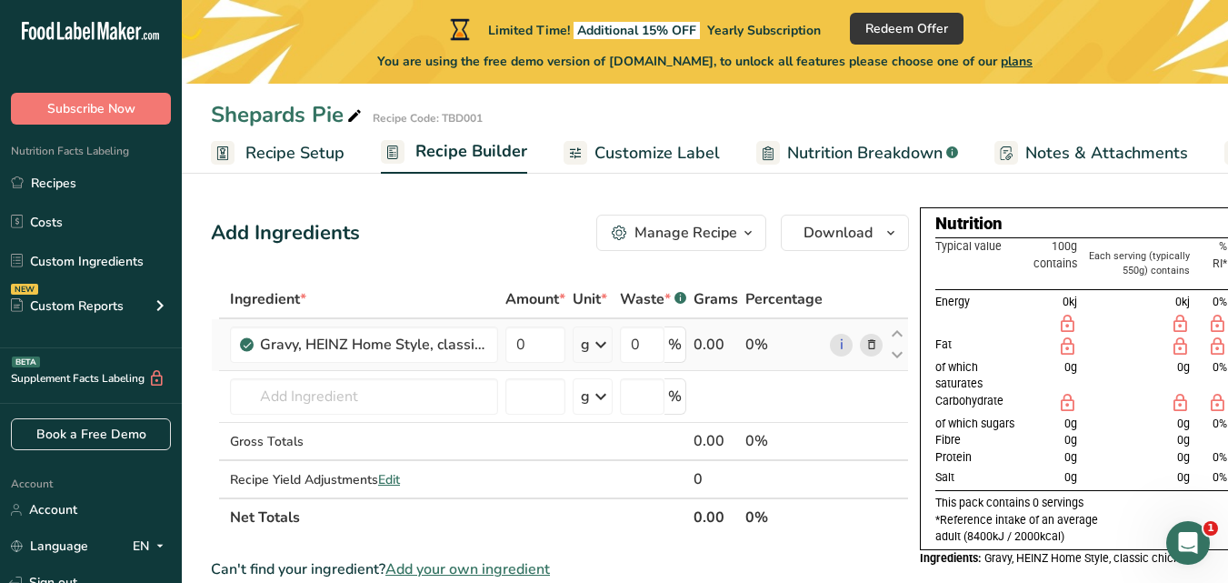
click at [439, 220] on div "Add Ingredients Manage Recipe Delete Recipe Duplicate Recipe Scale Recipe Save …" at bounding box center [560, 232] width 698 height 36
click at [314, 393] on input "text" at bounding box center [364, 396] width 268 height 36
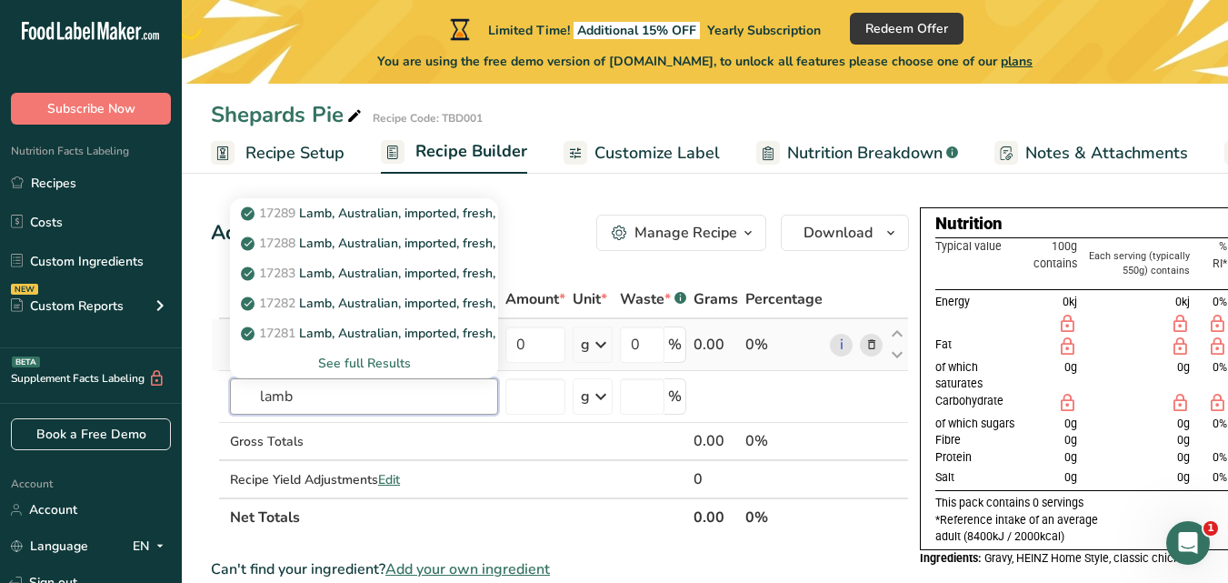
type input "lamb"
